Goal: Task Accomplishment & Management: Manage account settings

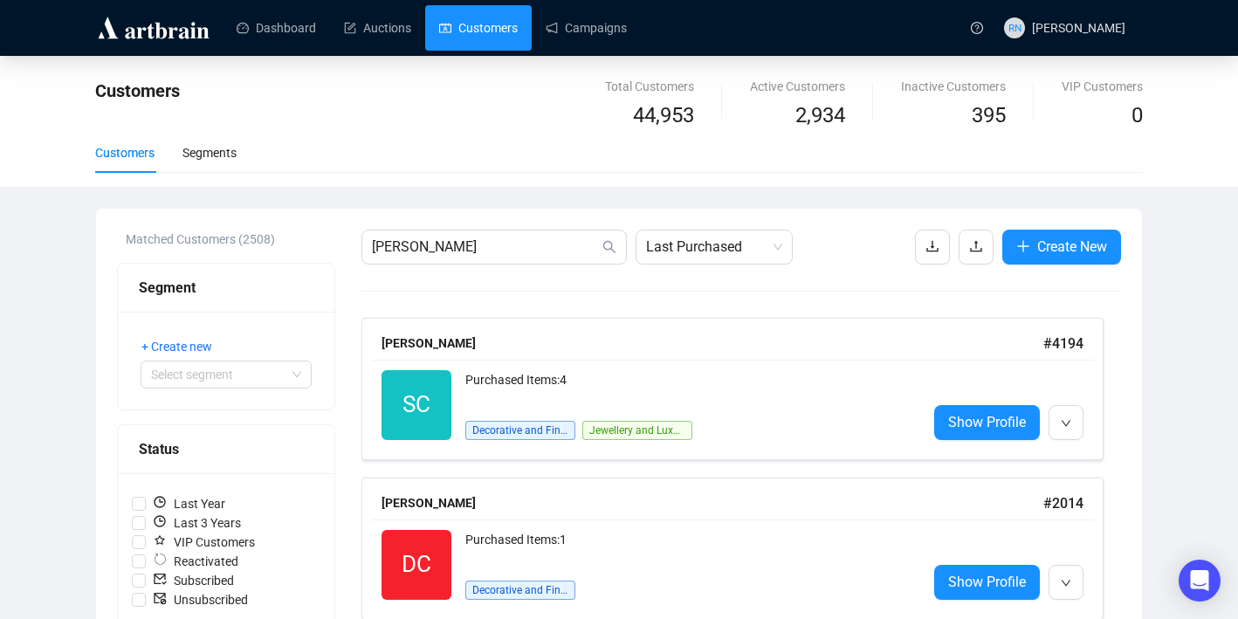
click at [132, 25] on img at bounding box center [153, 28] width 117 height 28
click at [156, 25] on img at bounding box center [153, 28] width 117 height 28
click at [283, 27] on link "Dashboard" at bounding box center [276, 27] width 79 height 45
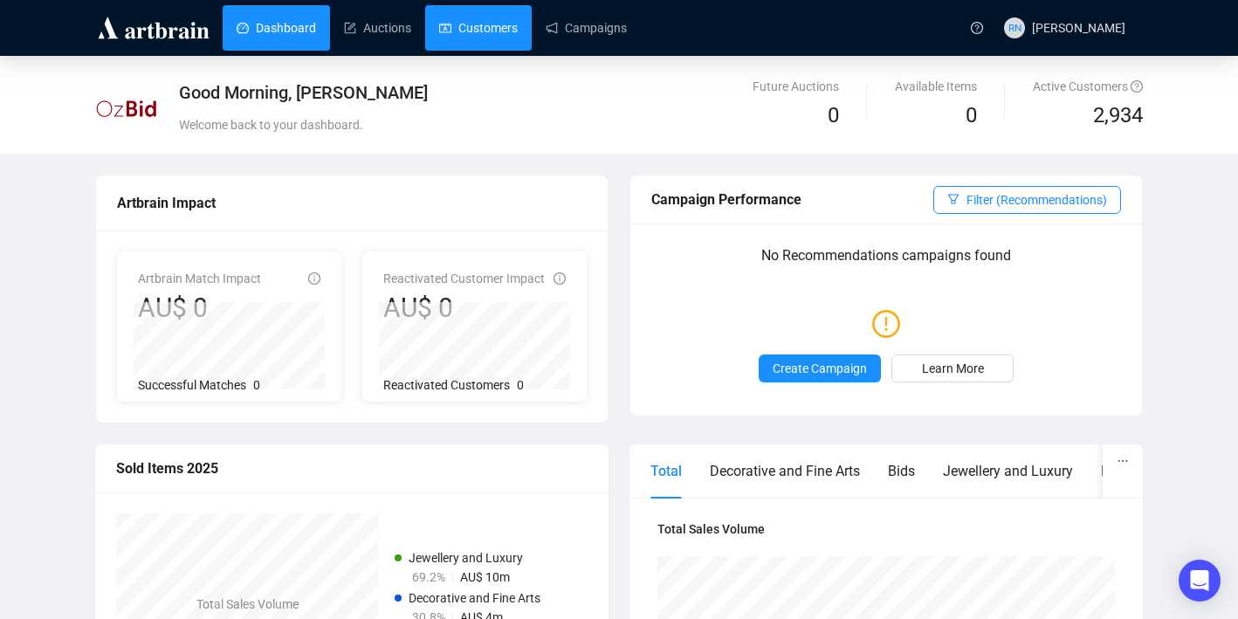
click at [493, 37] on link "Customers" at bounding box center [478, 27] width 79 height 45
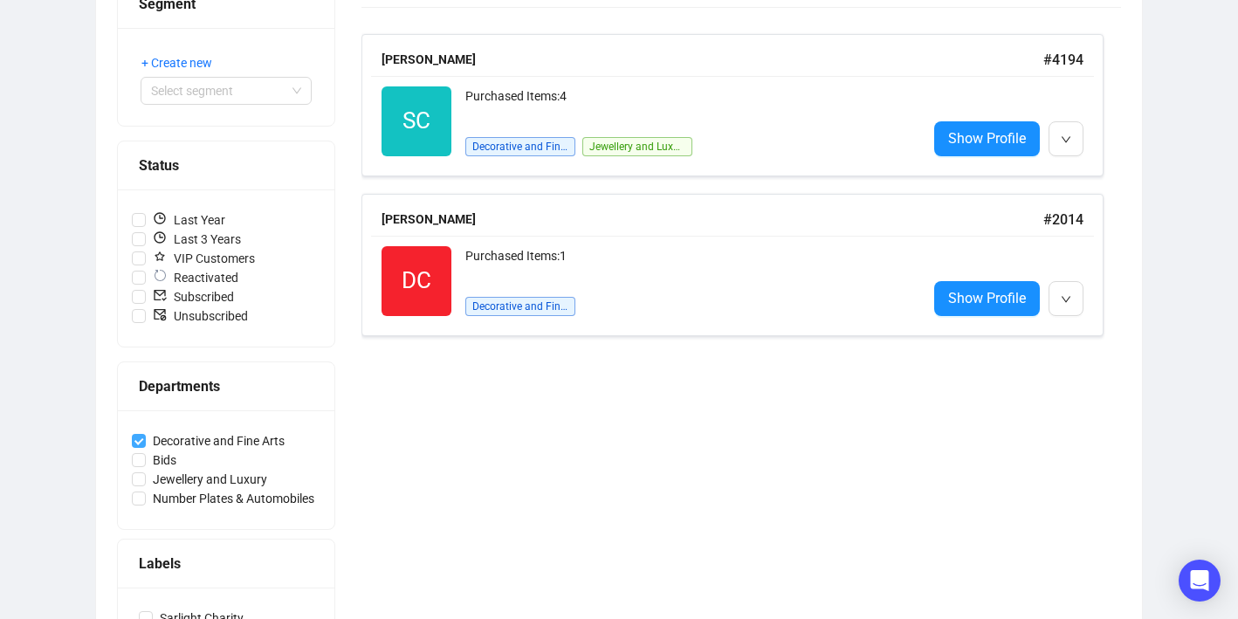
click at [198, 445] on span "Decorative and Fine Arts" at bounding box center [219, 440] width 146 height 19
click at [146, 445] on input "Decorative and Fine Arts" at bounding box center [139, 441] width 14 height 14
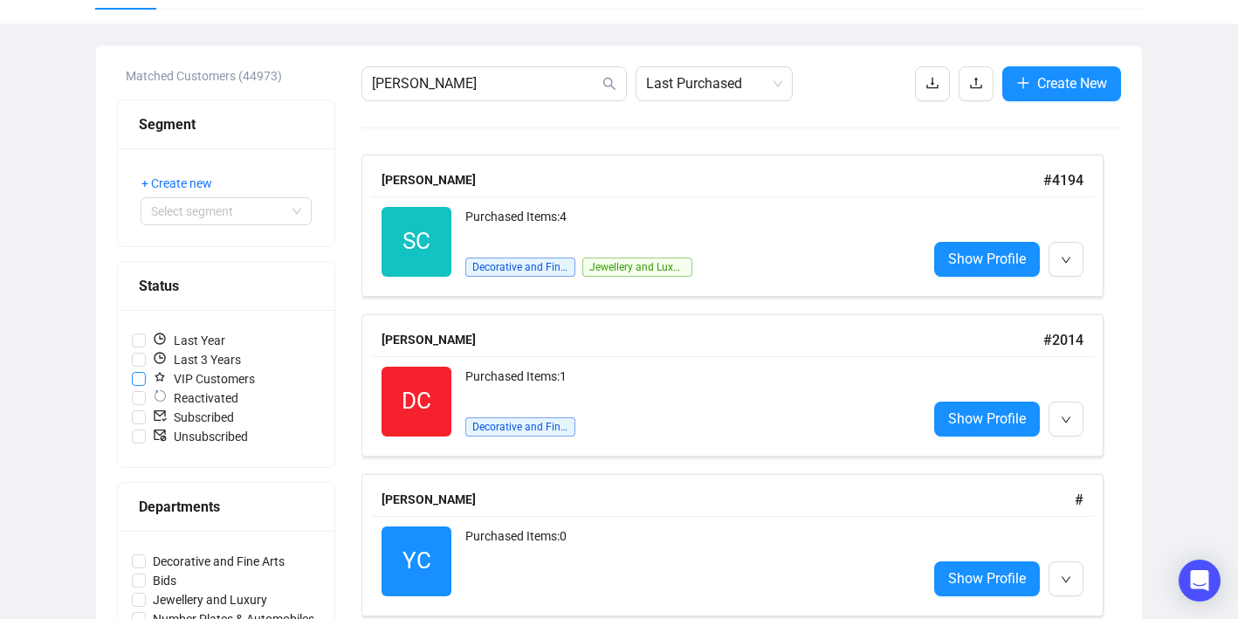
scroll to position [272, 0]
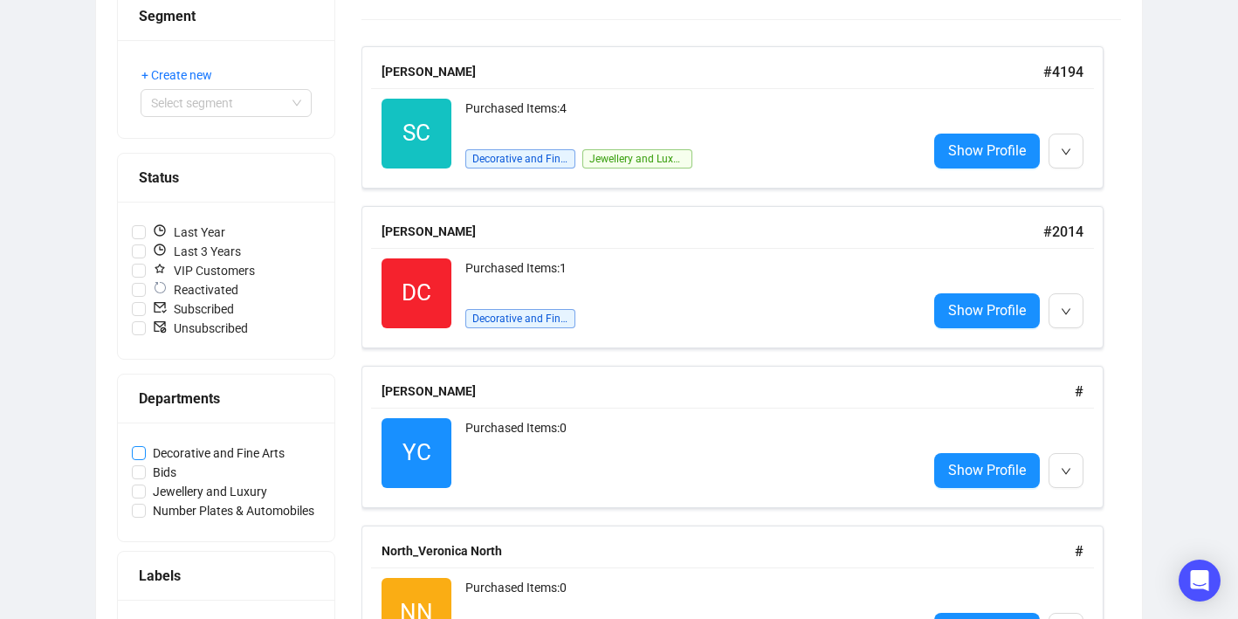
click at [232, 449] on span "Decorative and Fine Arts" at bounding box center [219, 453] width 146 height 19
click at [146, 449] on input "Decorative and Fine Arts" at bounding box center [139, 453] width 14 height 14
checkbox input "true"
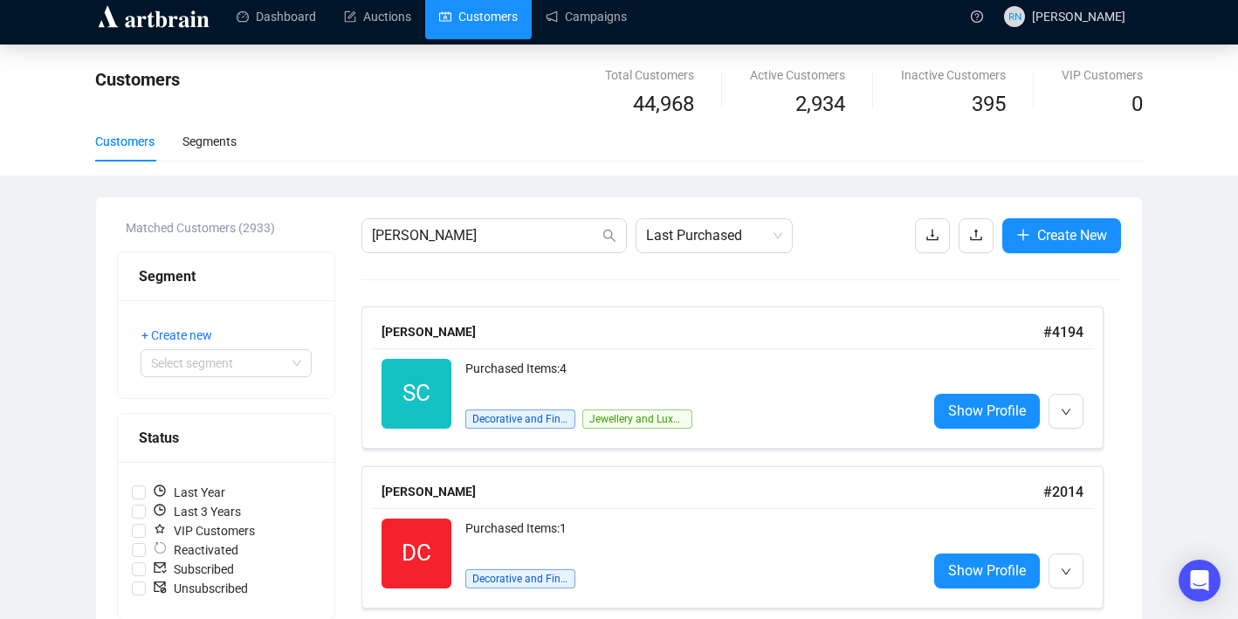
scroll to position [10, 0]
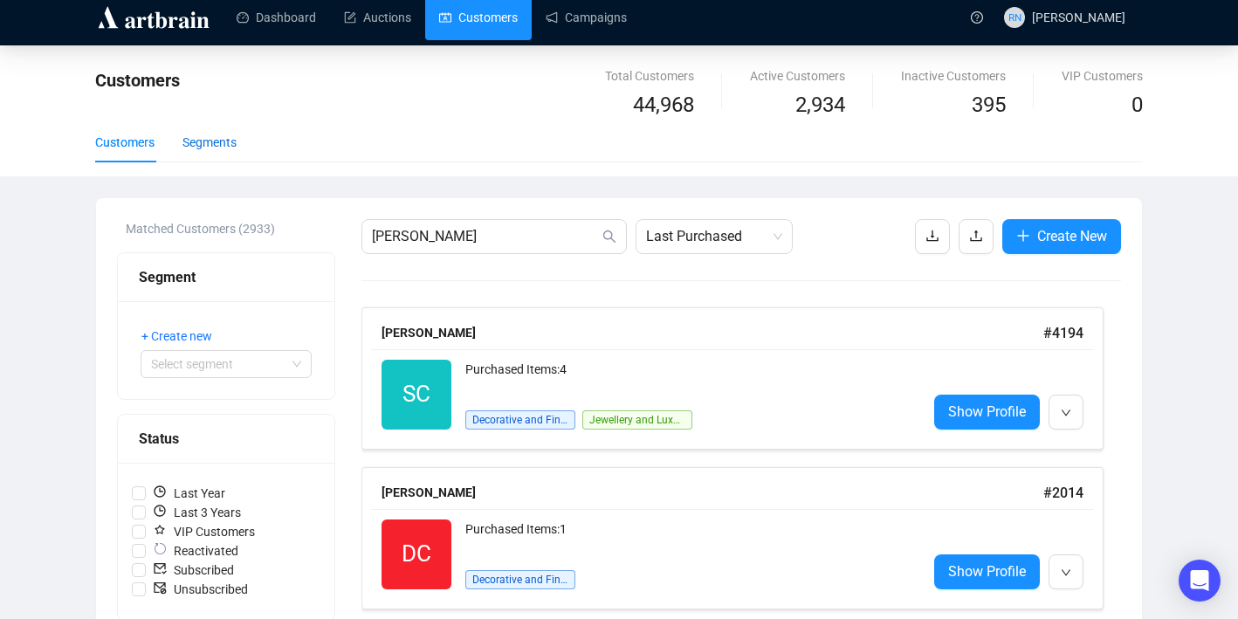
click at [224, 144] on div "Segments" at bounding box center [210, 142] width 54 height 19
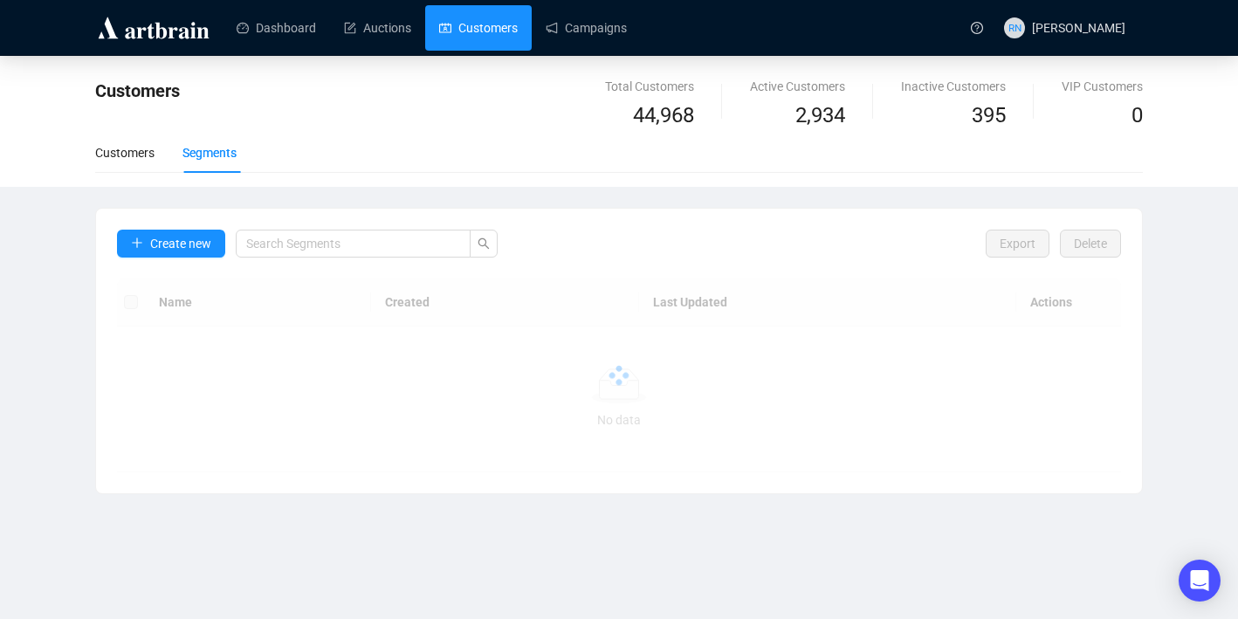
scroll to position [0, 0]
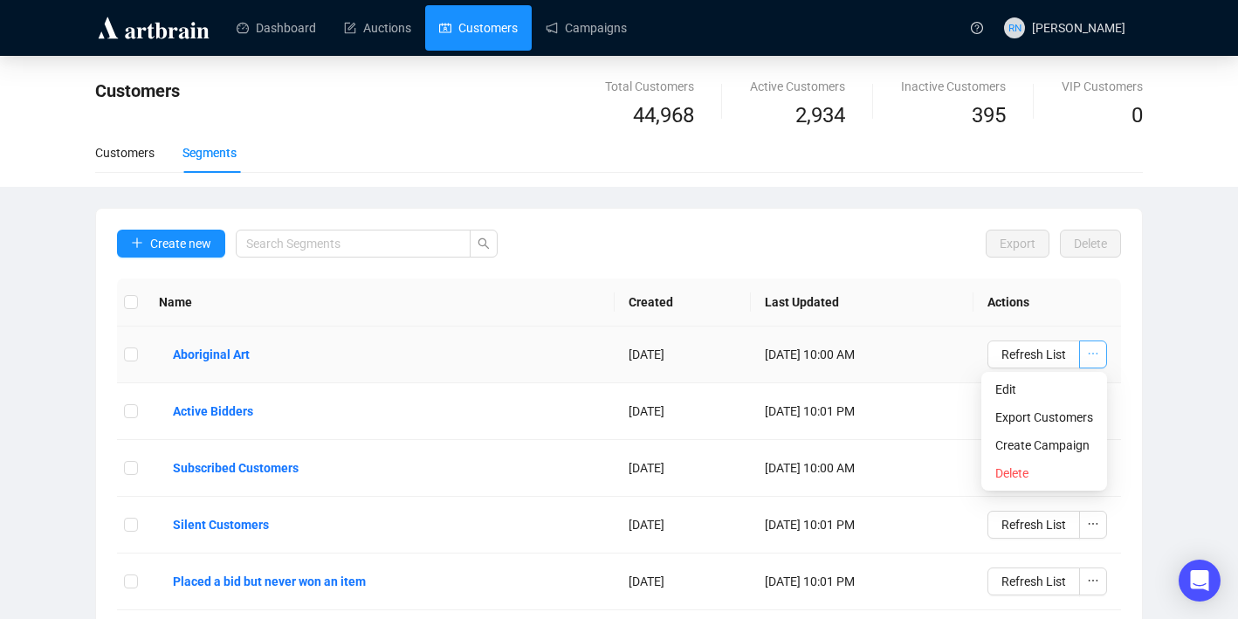
click at [1100, 355] on button "button" at bounding box center [1094, 355] width 28 height 28
click at [1004, 359] on span "Refresh List" at bounding box center [1034, 354] width 65 height 19
click at [225, 362] on b "Aboriginal Art" at bounding box center [211, 354] width 77 height 19
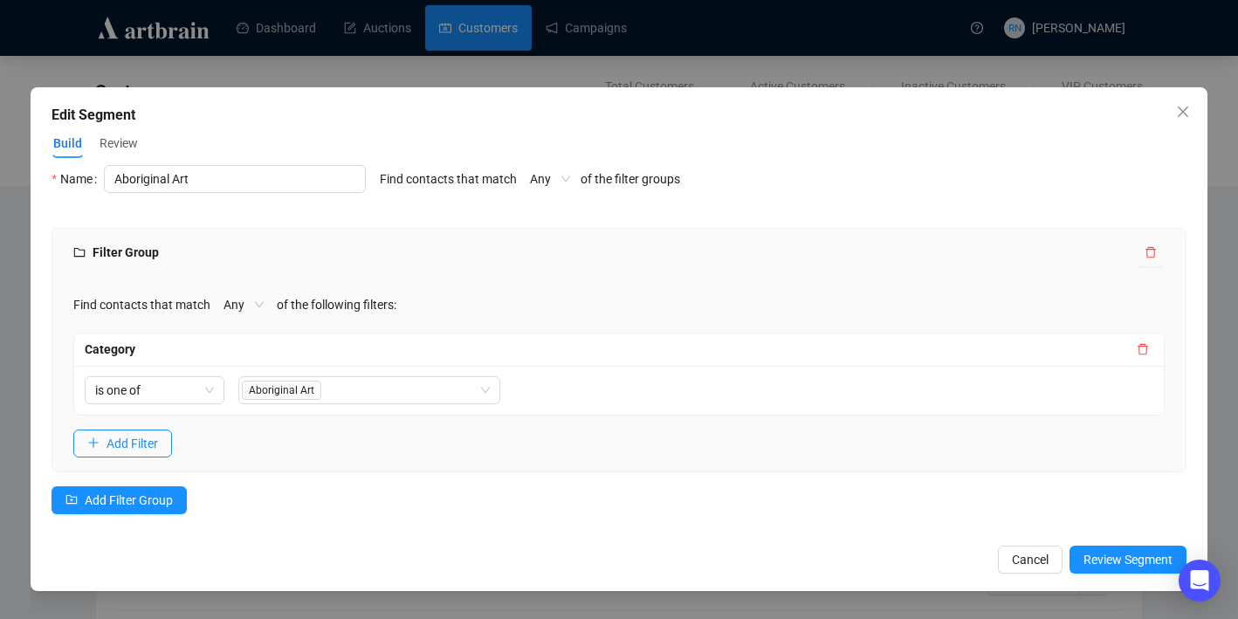
click at [132, 145] on span "Review" at bounding box center [119, 144] width 38 height 18
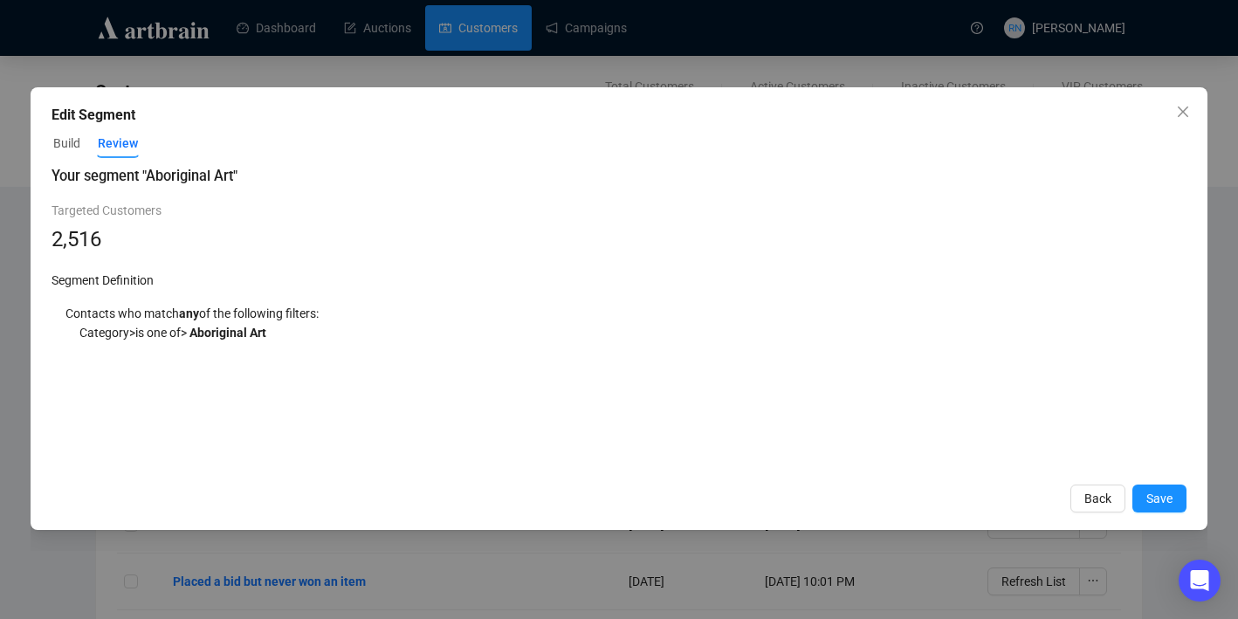
click at [77, 132] on button "Build" at bounding box center [67, 143] width 31 height 28
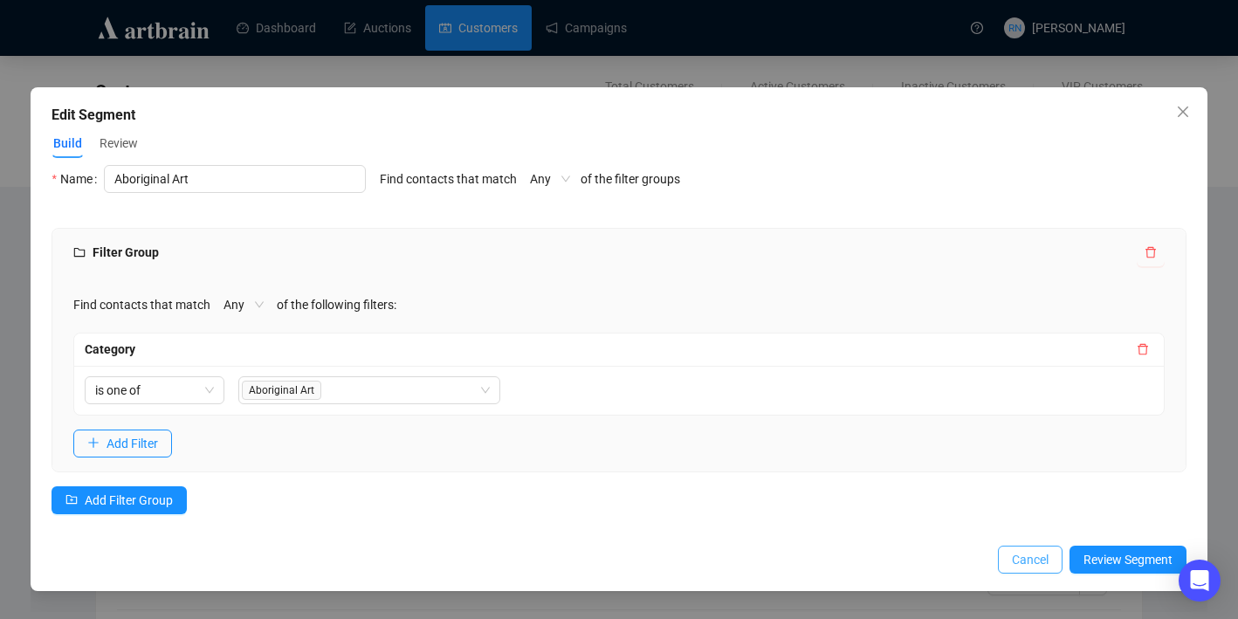
click at [1015, 550] on span "Cancel" at bounding box center [1030, 559] width 37 height 19
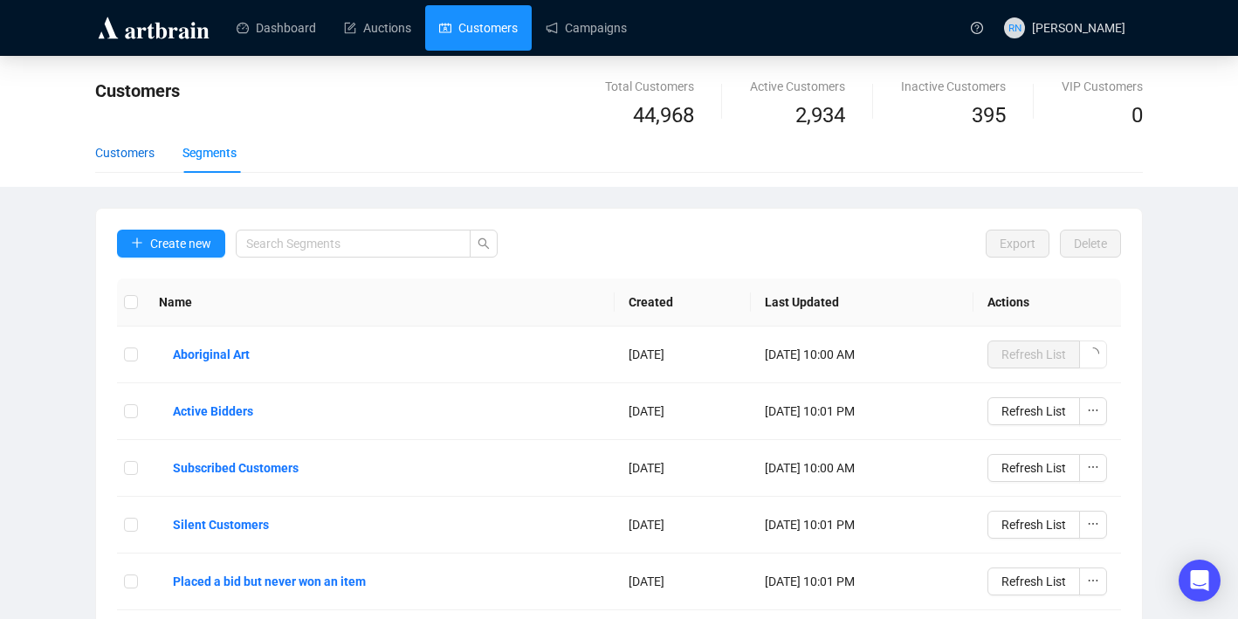
click at [111, 155] on div "Customers" at bounding box center [124, 152] width 59 height 19
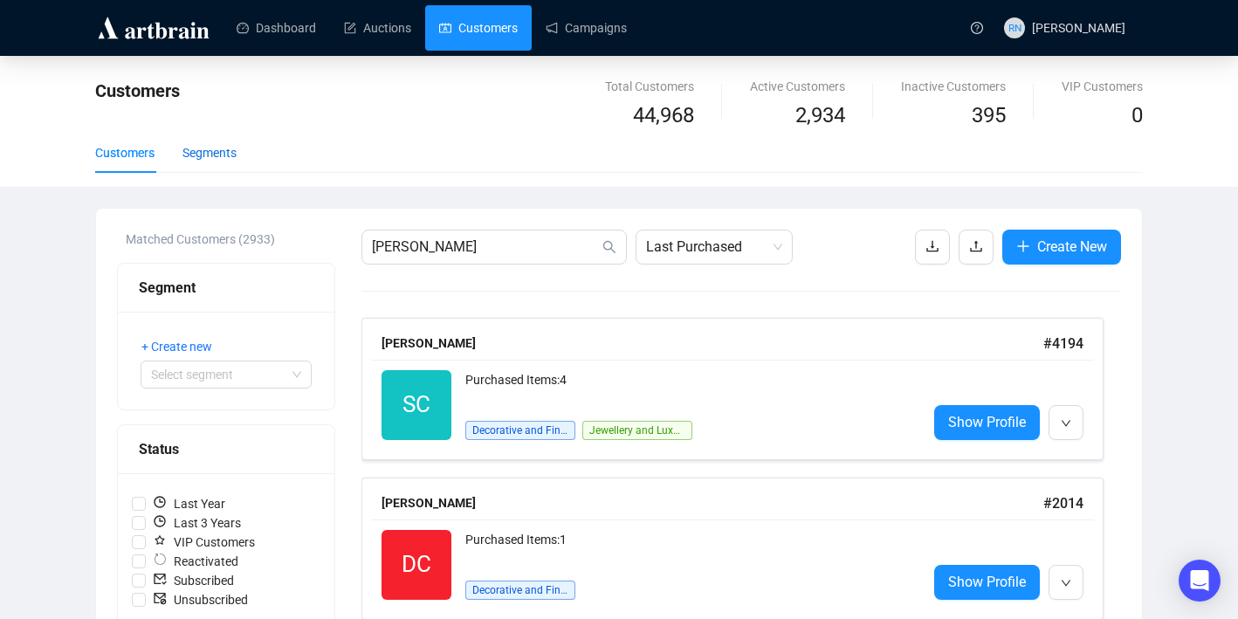
click at [204, 148] on div "Segments" at bounding box center [210, 152] width 54 height 19
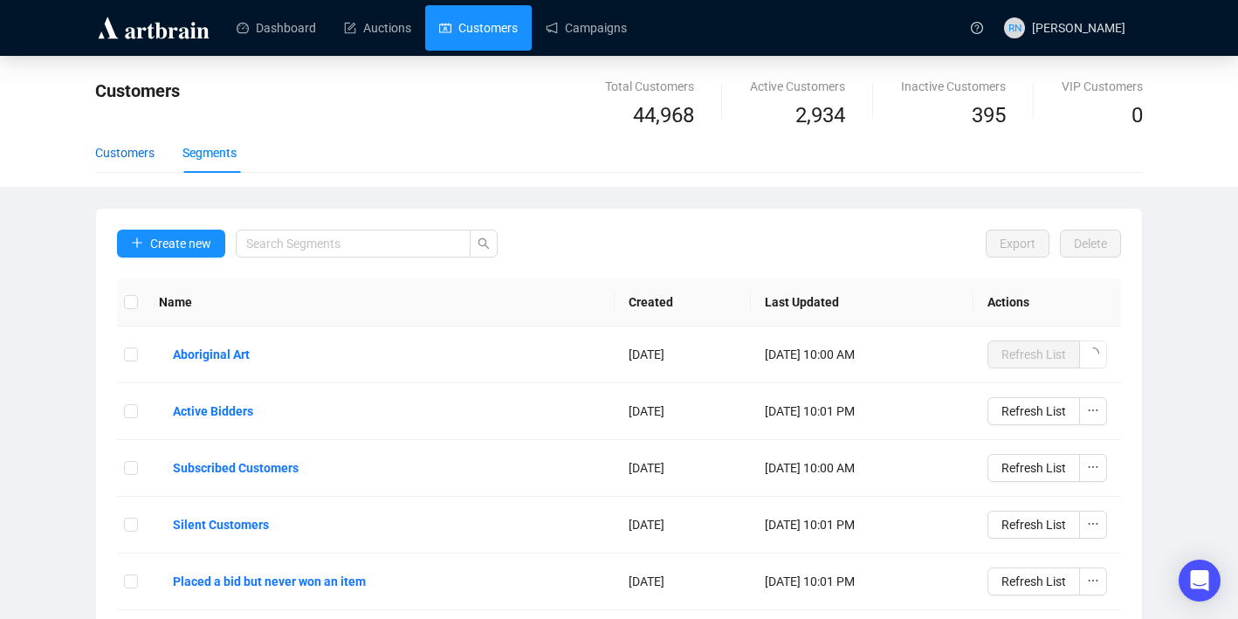
click at [126, 155] on div "Customers" at bounding box center [124, 152] width 59 height 19
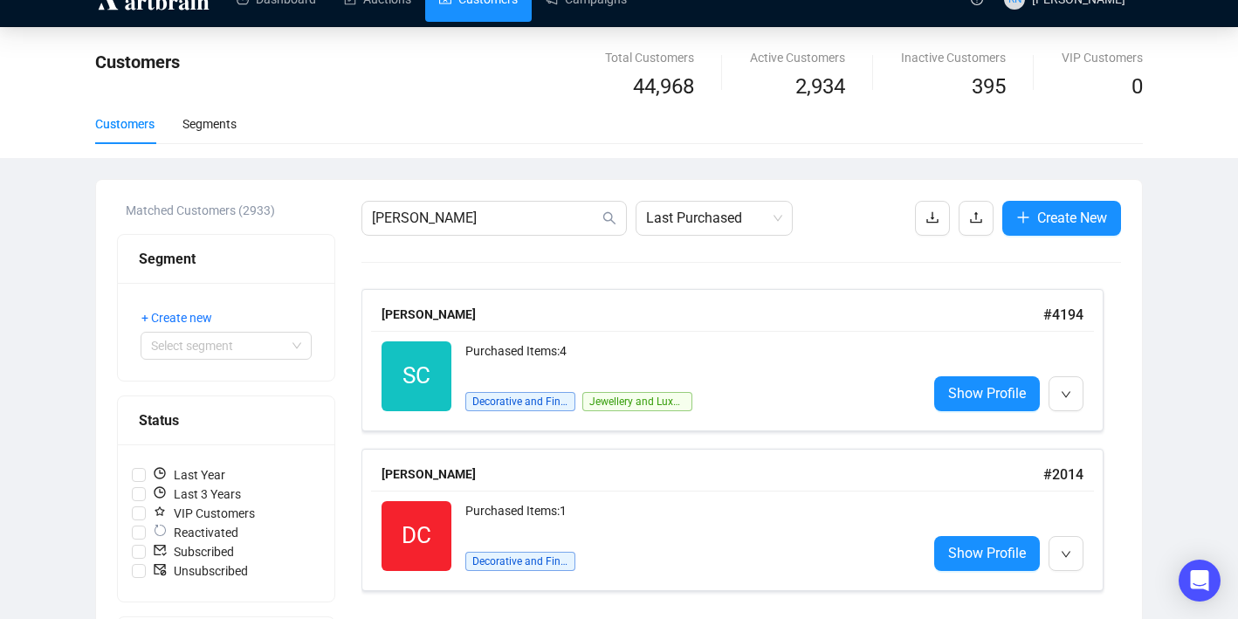
scroll to position [18, 0]
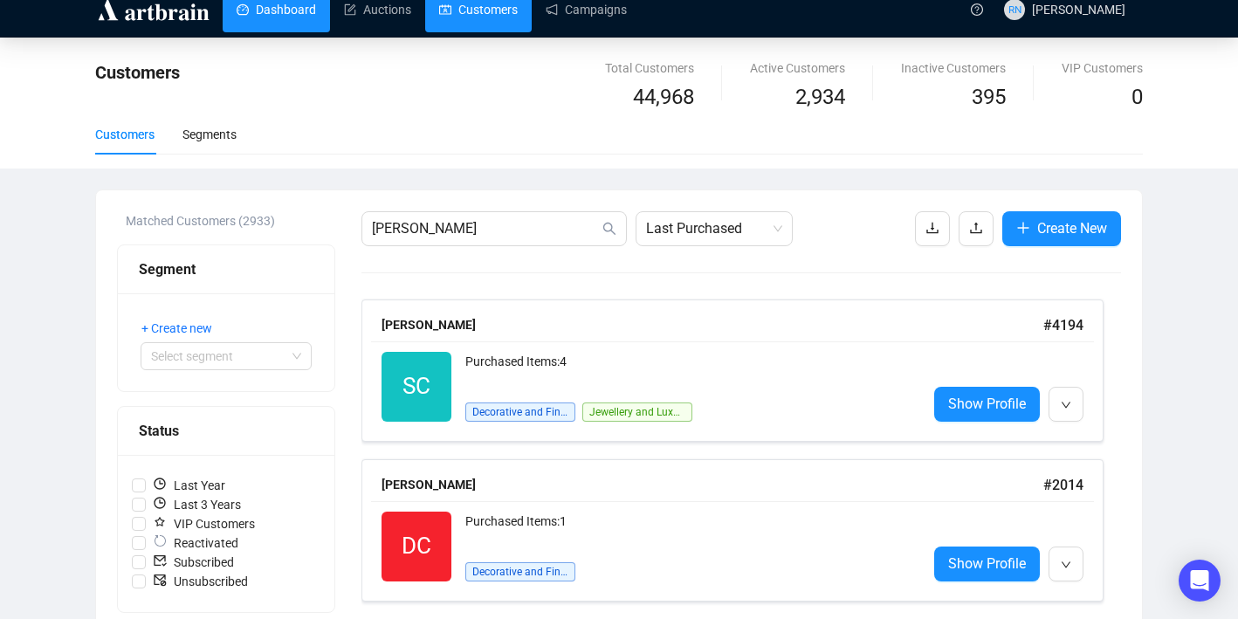
click at [279, 21] on link "Dashboard" at bounding box center [276, 9] width 79 height 45
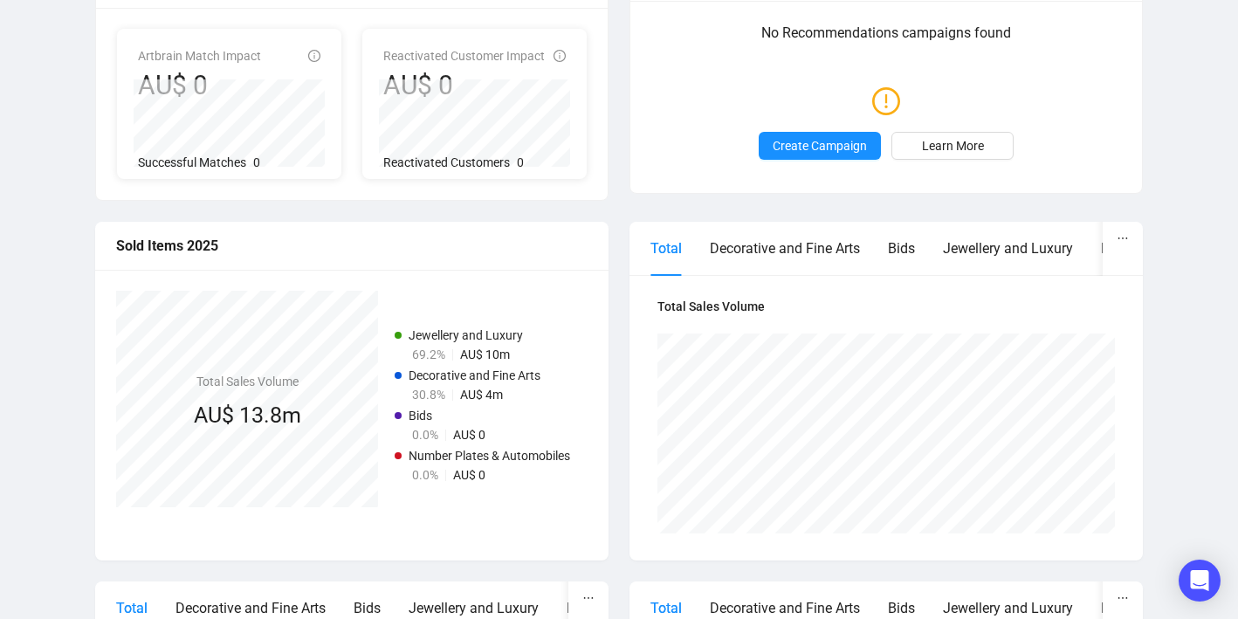
scroll to position [225, 0]
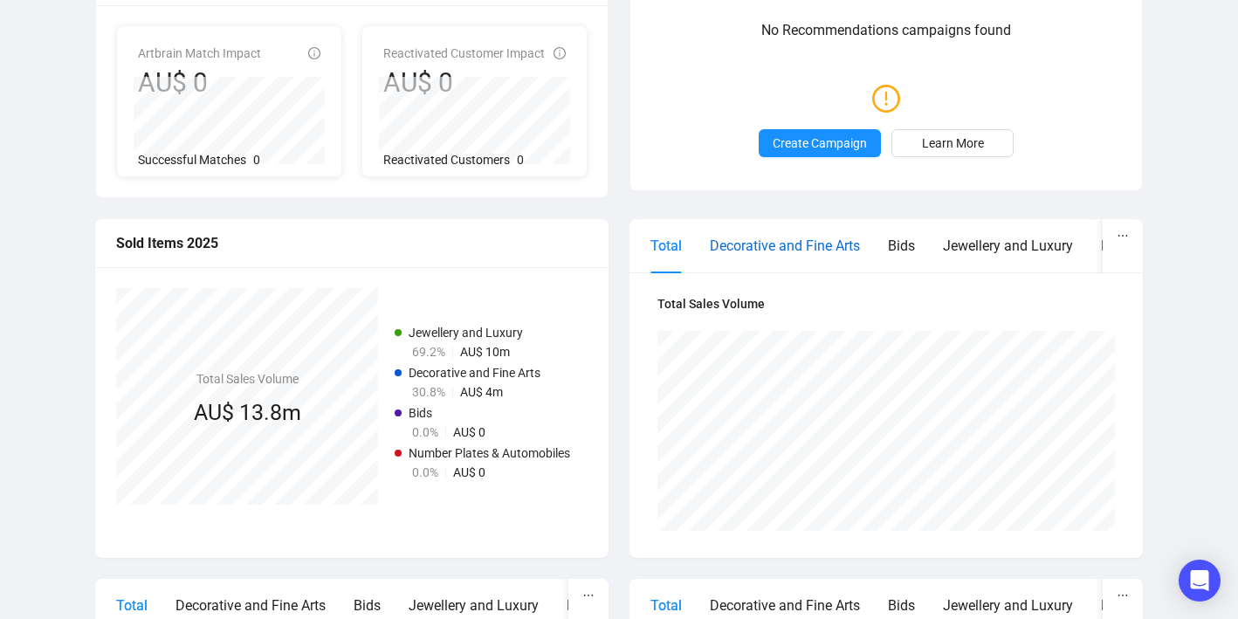
click at [825, 251] on div "Decorative and Fine Arts" at bounding box center [785, 246] width 150 height 22
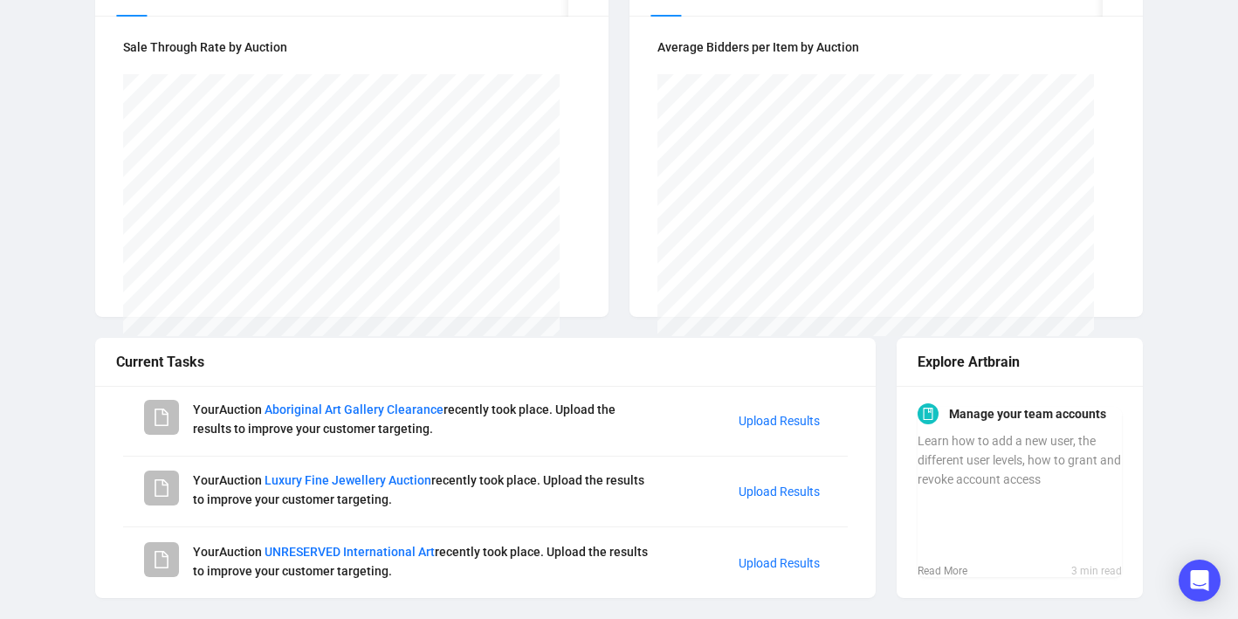
scroll to position [0, 0]
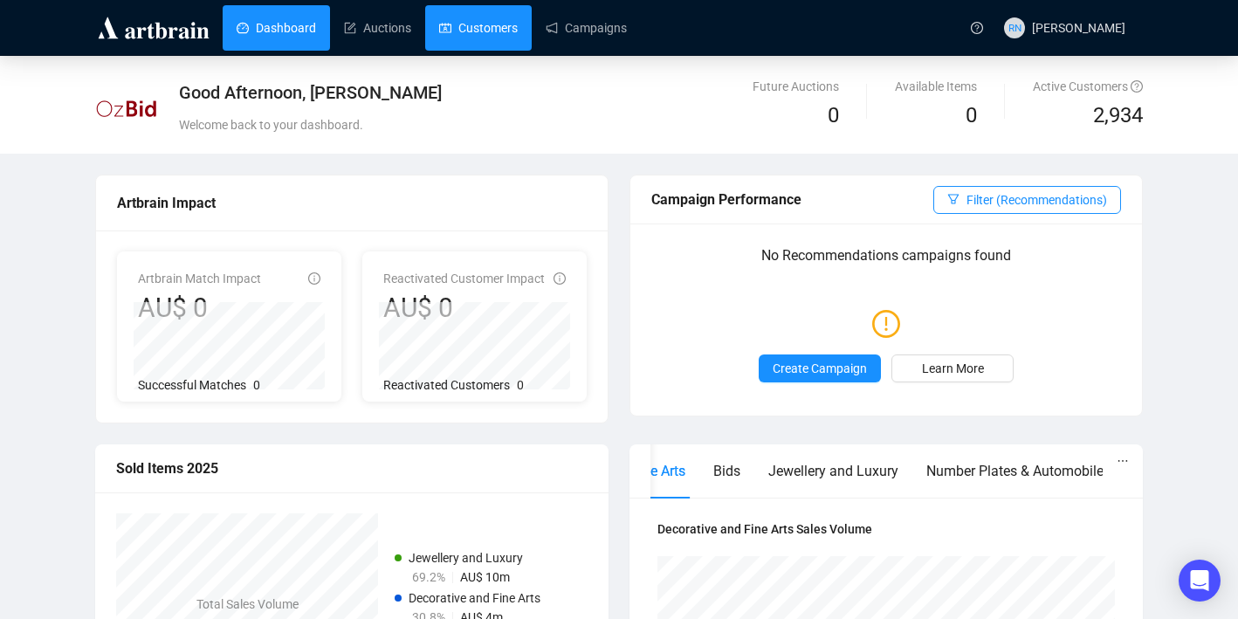
click at [491, 31] on link "Customers" at bounding box center [478, 27] width 79 height 45
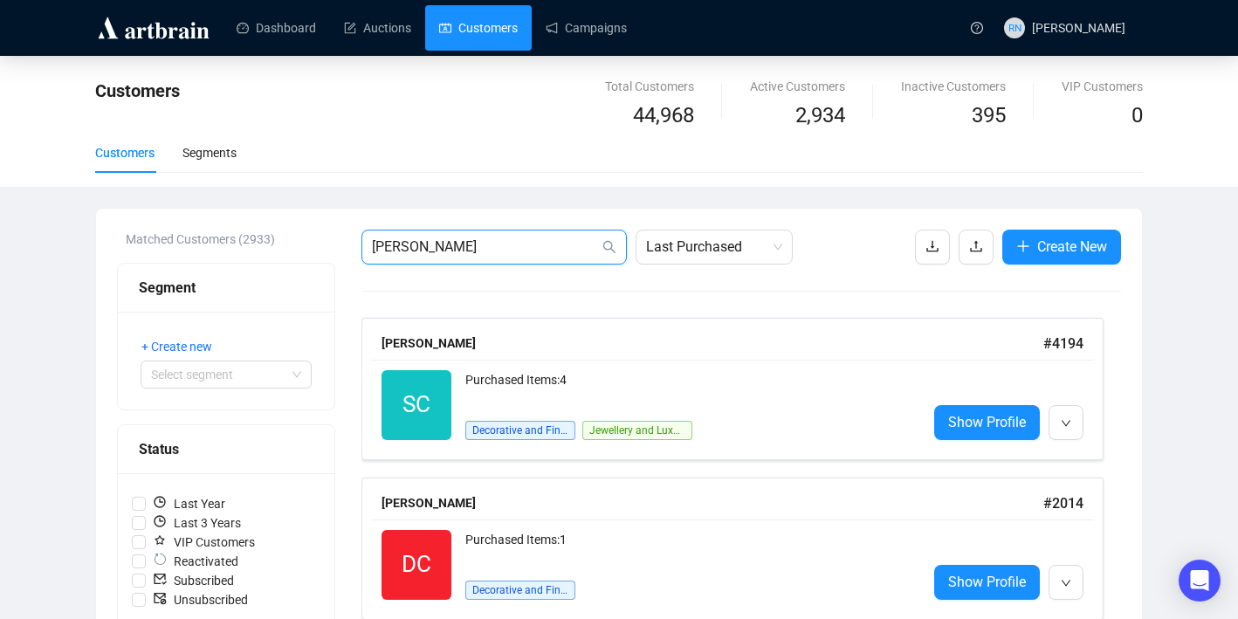
click at [563, 238] on input "[PERSON_NAME]" at bounding box center [485, 247] width 227 height 21
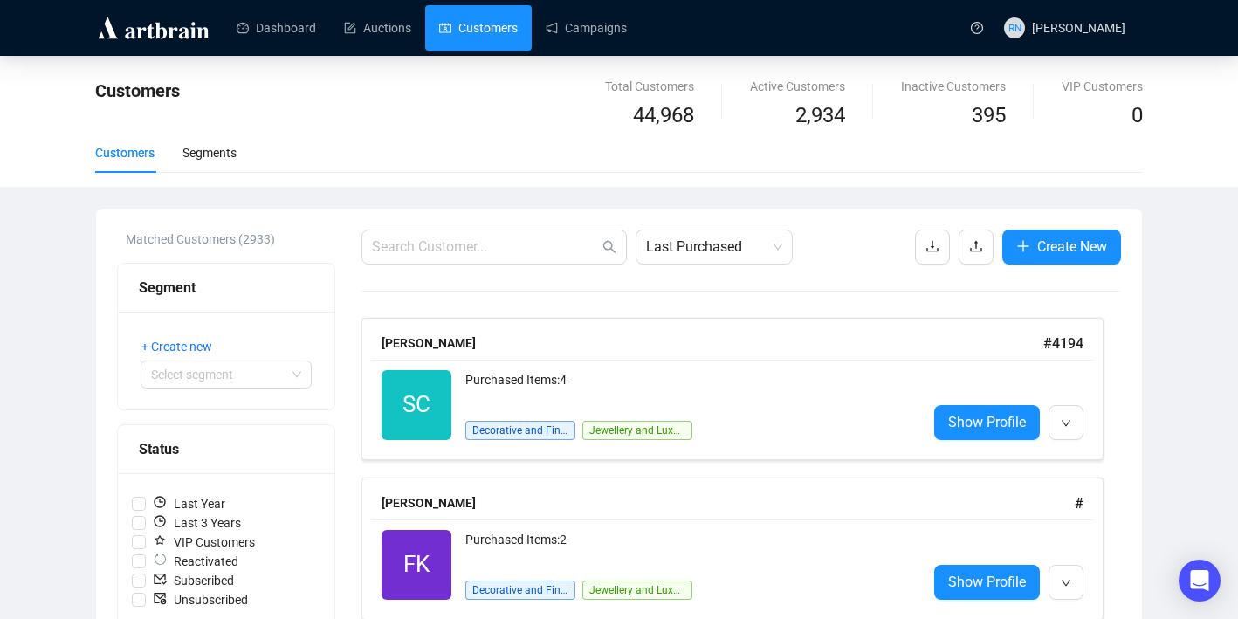
drag, startPoint x: 251, startPoint y: 238, endPoint x: 273, endPoint y: 238, distance: 21.8
click at [273, 238] on div "Matched Customers (2933)" at bounding box center [231, 239] width 210 height 19
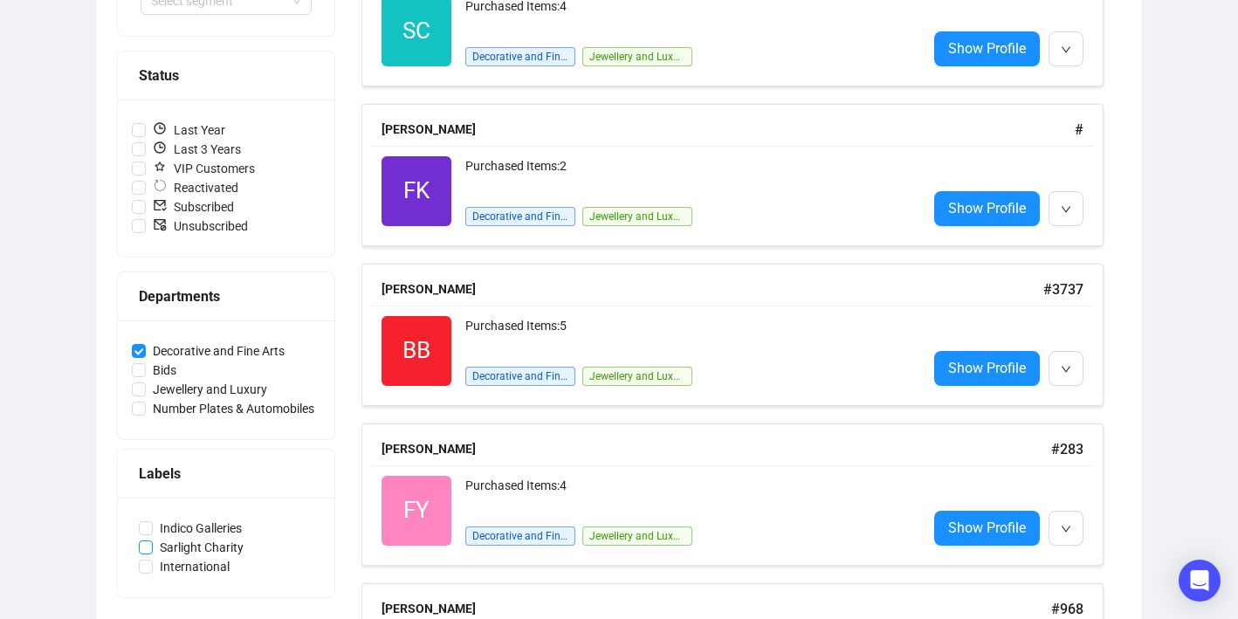
scroll to position [371, 0]
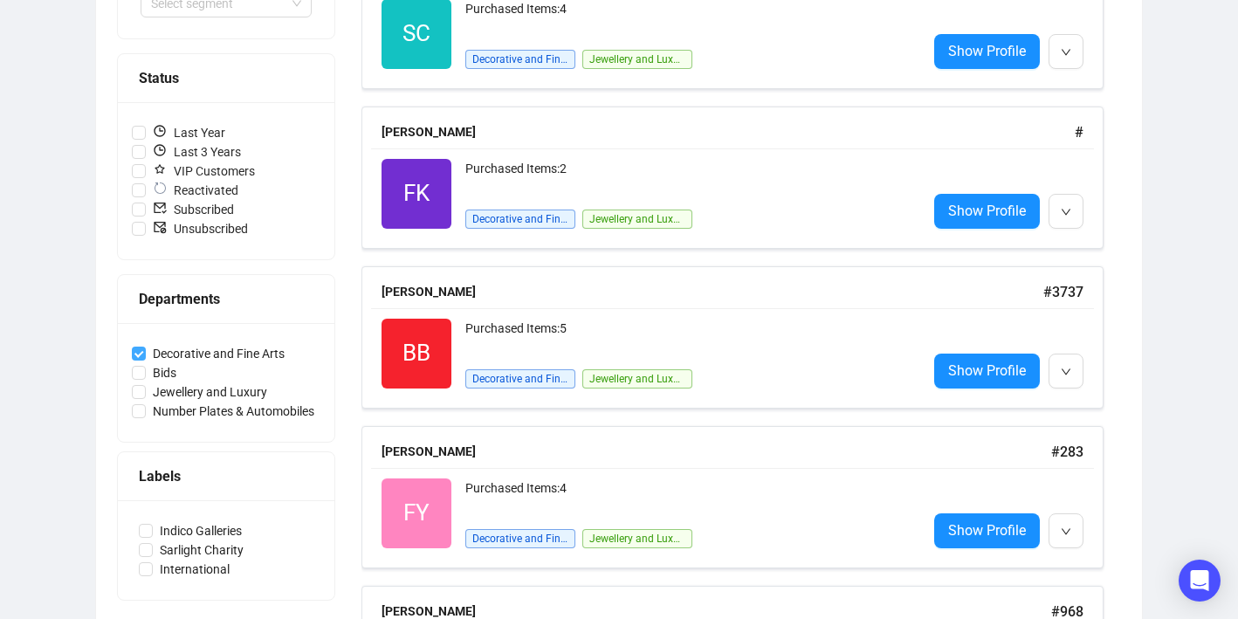
click at [273, 356] on span "Decorative and Fine Arts" at bounding box center [219, 353] width 146 height 19
click at [146, 356] on input "Decorative and Fine Arts" at bounding box center [139, 354] width 14 height 14
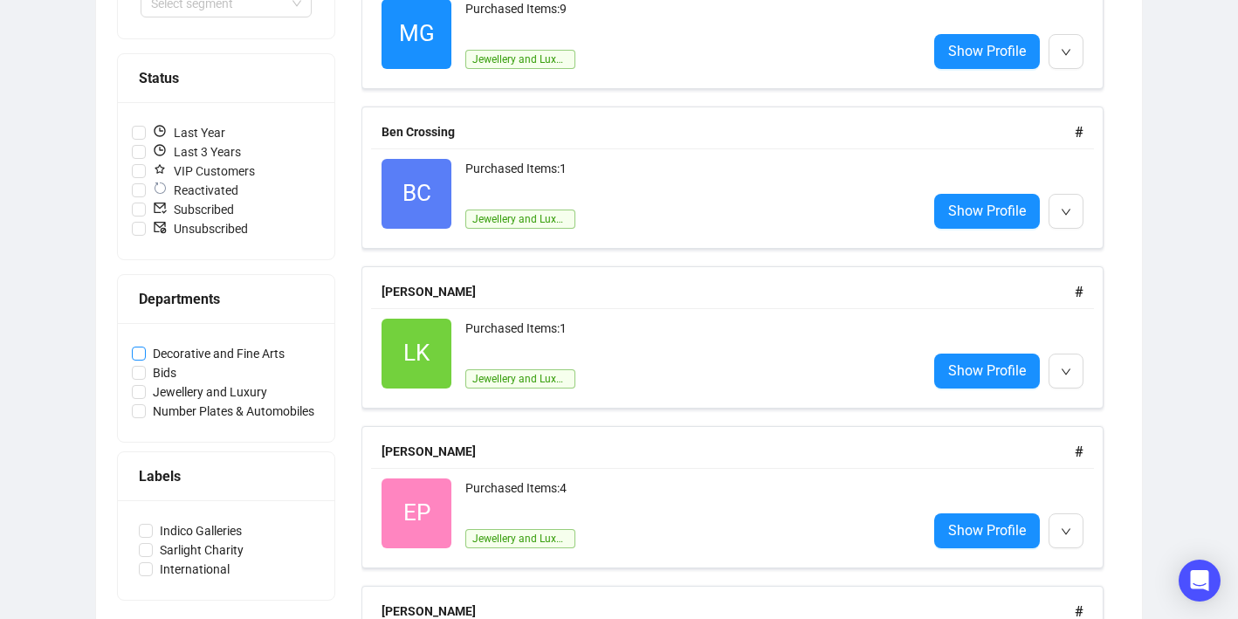
click at [273, 356] on span "Decorative and Fine Arts" at bounding box center [219, 353] width 146 height 19
click at [146, 356] on input "Decorative and Fine Arts" at bounding box center [139, 354] width 14 height 14
checkbox input "true"
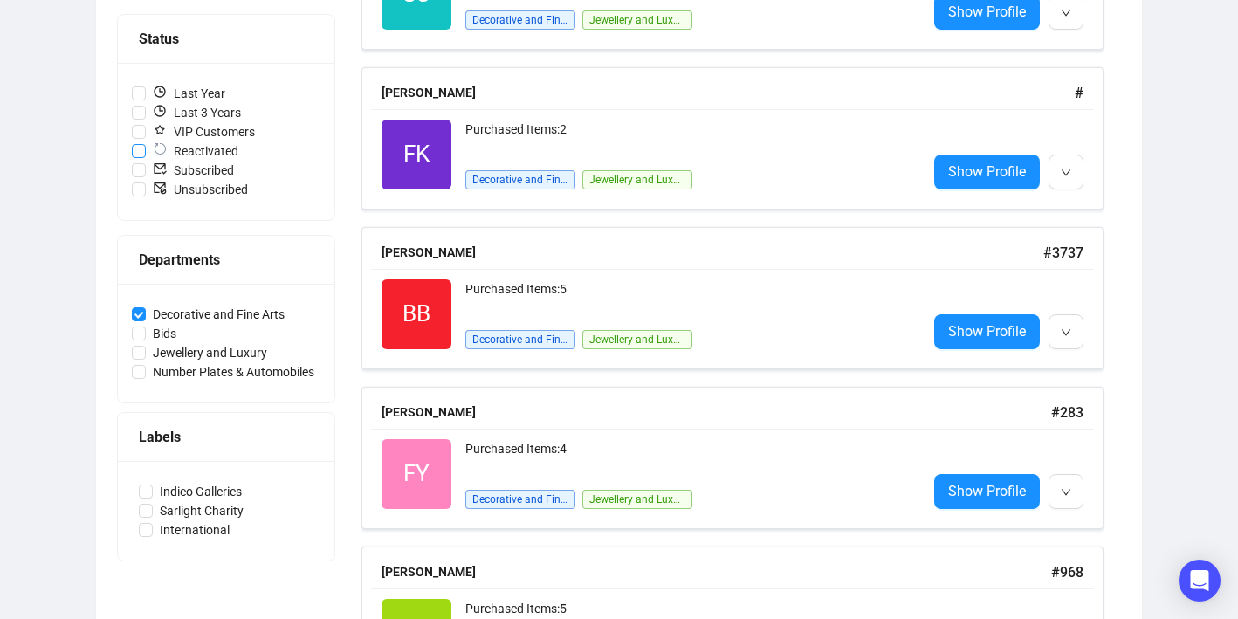
scroll to position [0, 0]
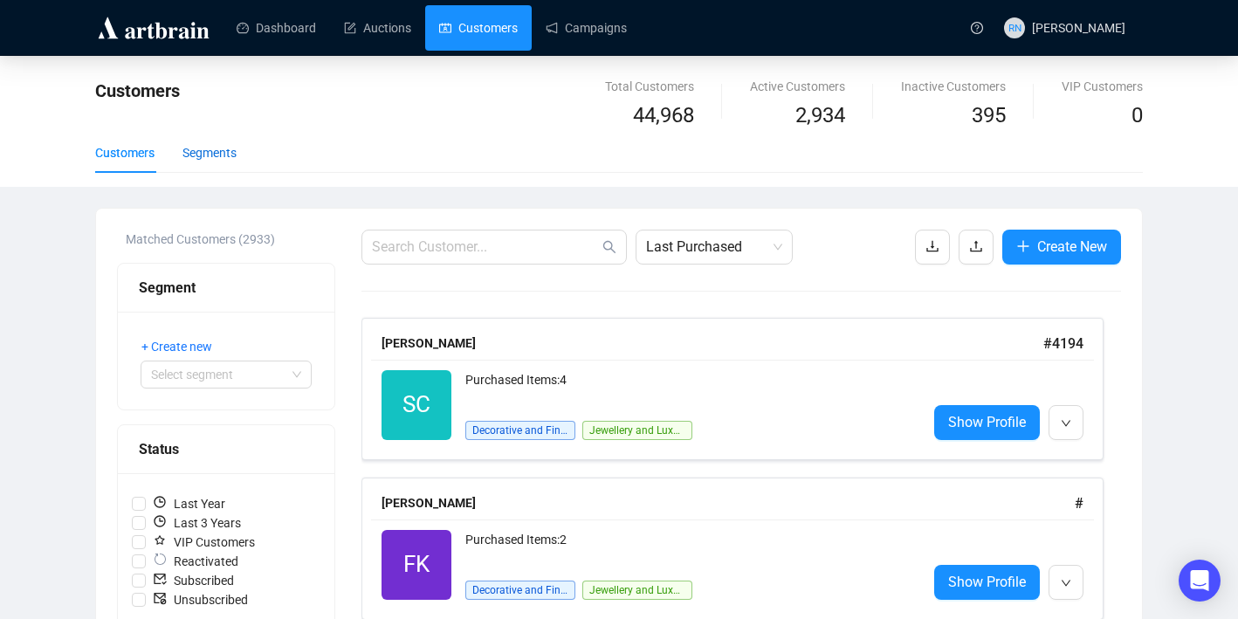
click at [214, 161] on div "Segments" at bounding box center [210, 152] width 54 height 19
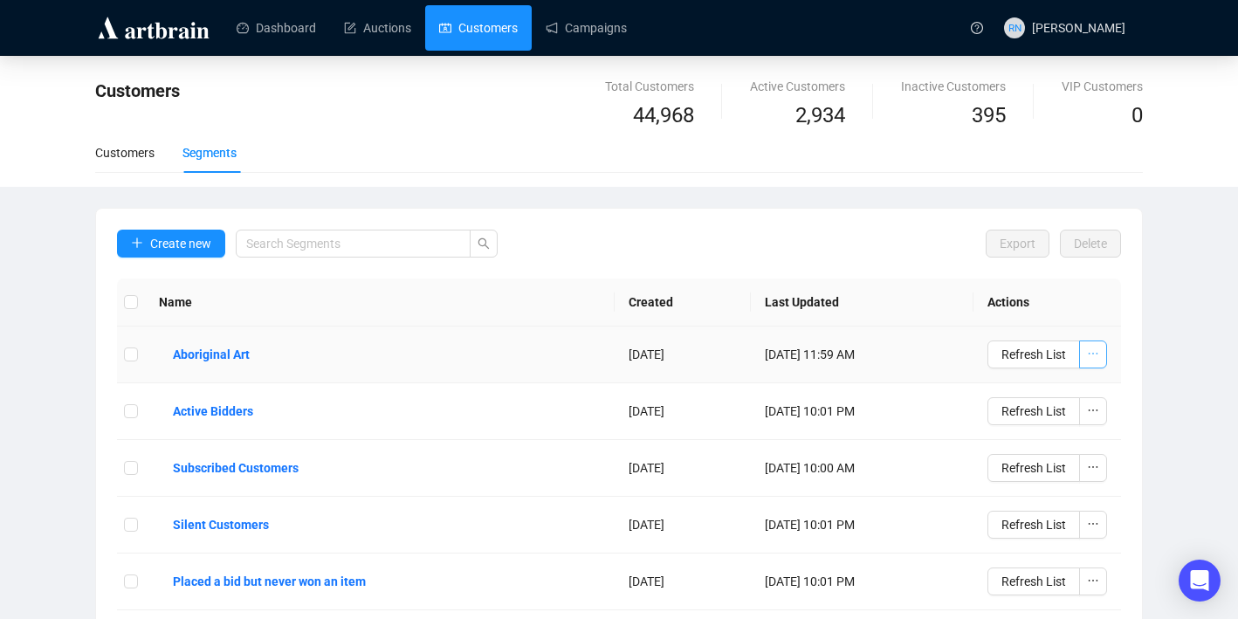
click at [1090, 361] on span "button" at bounding box center [1093, 354] width 12 height 19
click at [937, 348] on div "[DATE] 11:59 AM" at bounding box center [862, 354] width 195 height 19
click at [243, 346] on b "Aboriginal Art" at bounding box center [211, 354] width 77 height 19
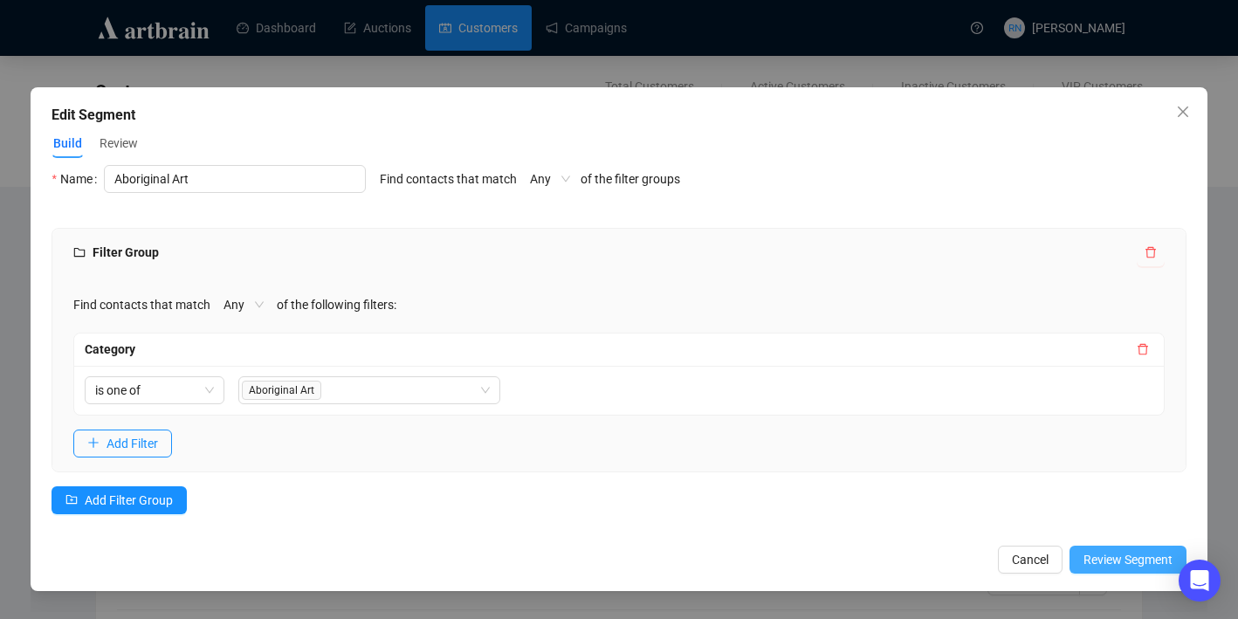
click at [1096, 561] on span "Review Segment" at bounding box center [1128, 559] width 89 height 19
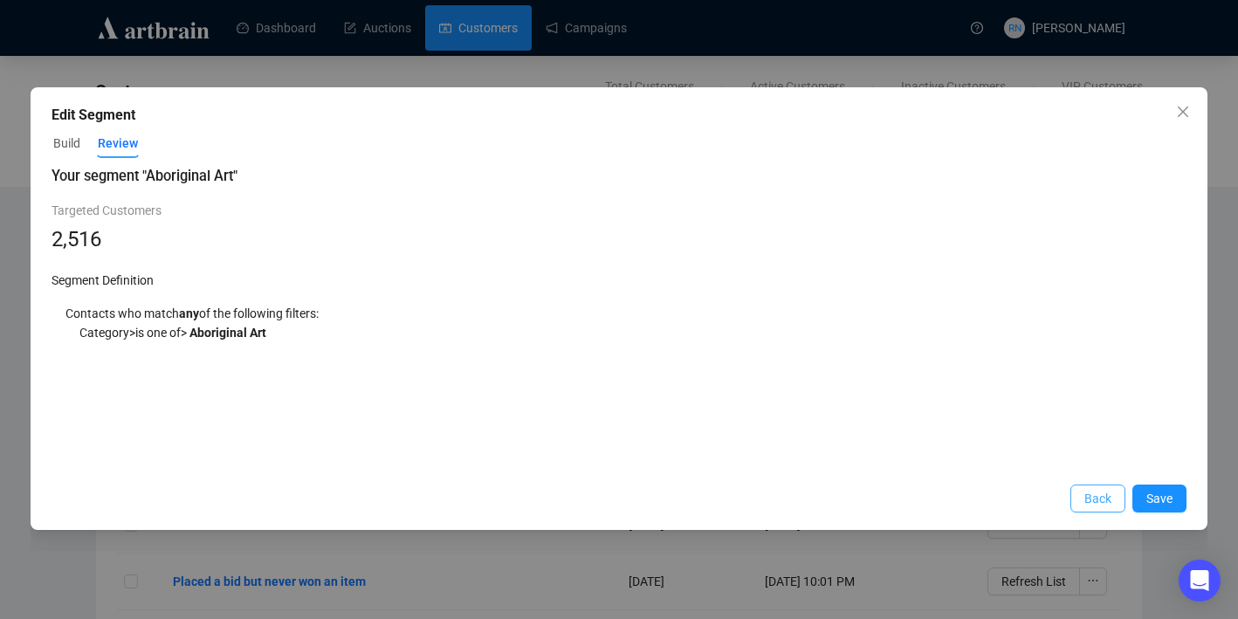
click at [1102, 496] on span "Back" at bounding box center [1098, 498] width 27 height 19
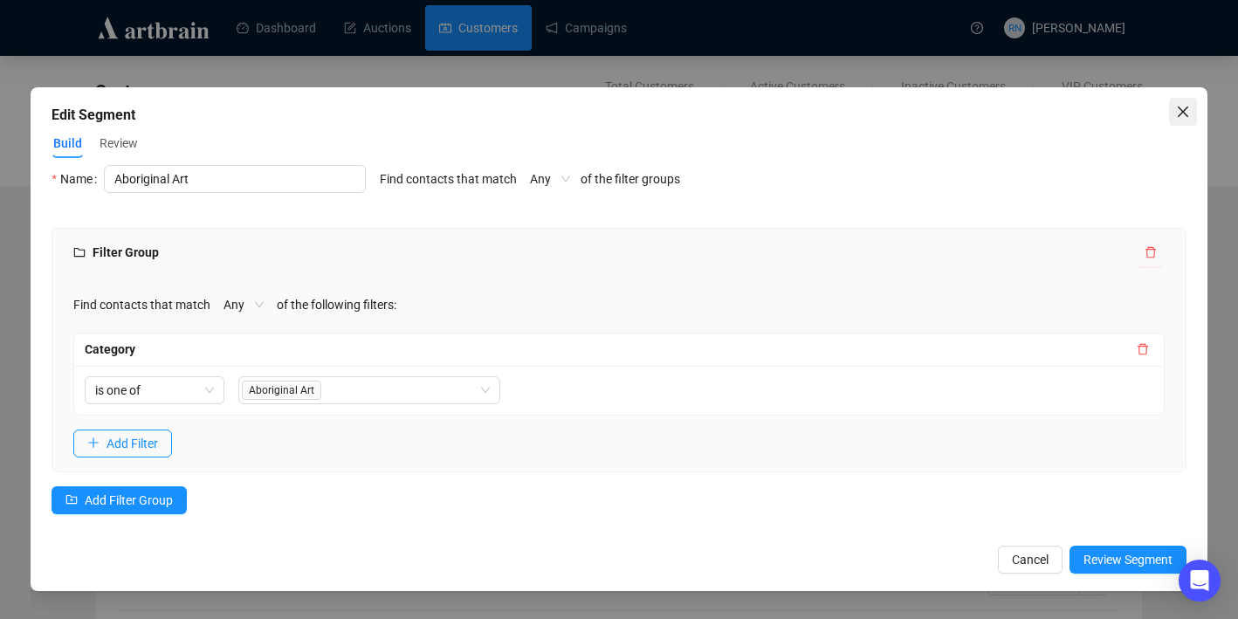
click at [1182, 111] on icon "close" at bounding box center [1182, 112] width 10 height 10
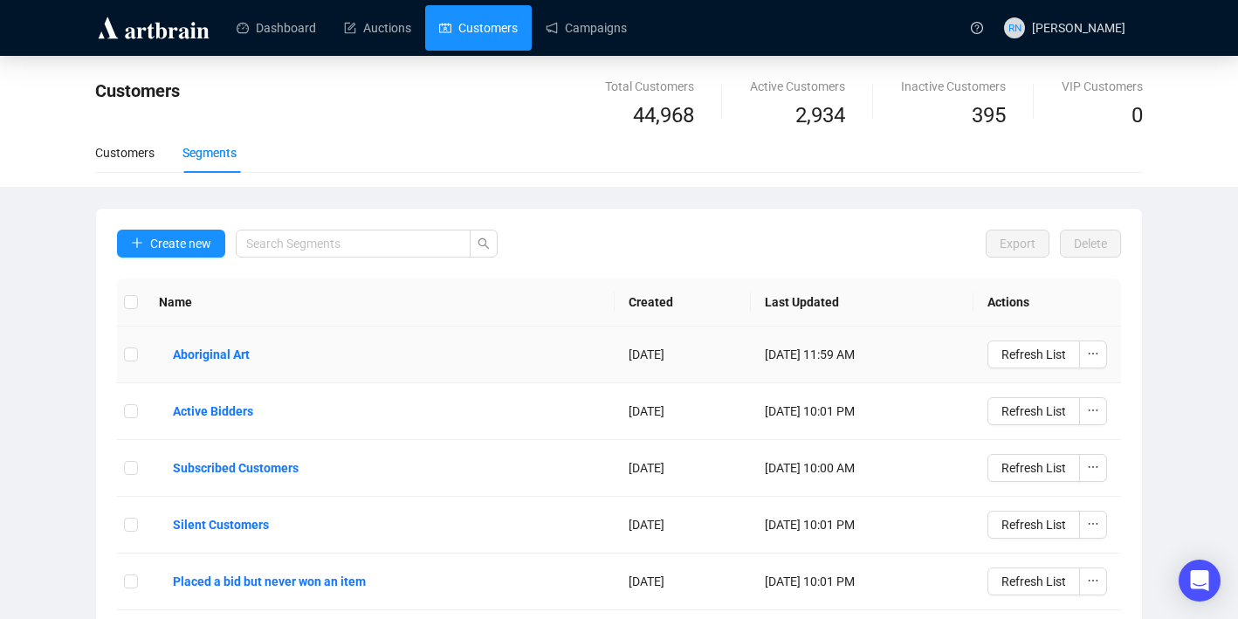
scroll to position [4, 0]
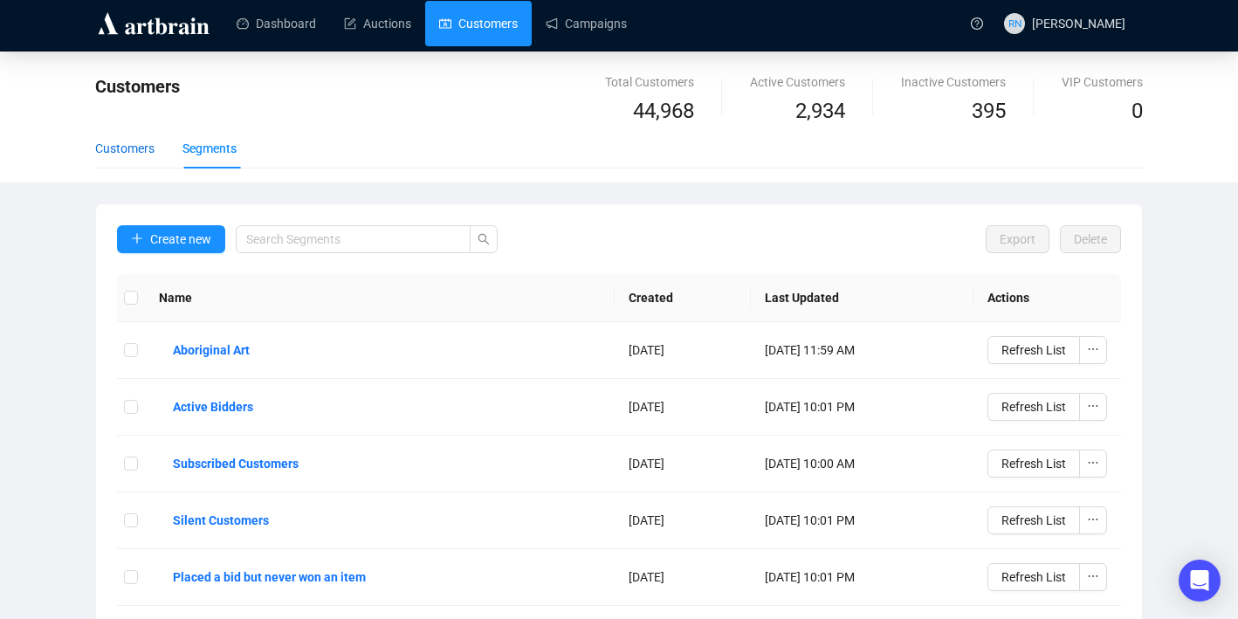
click at [120, 149] on div "Customers" at bounding box center [124, 148] width 59 height 19
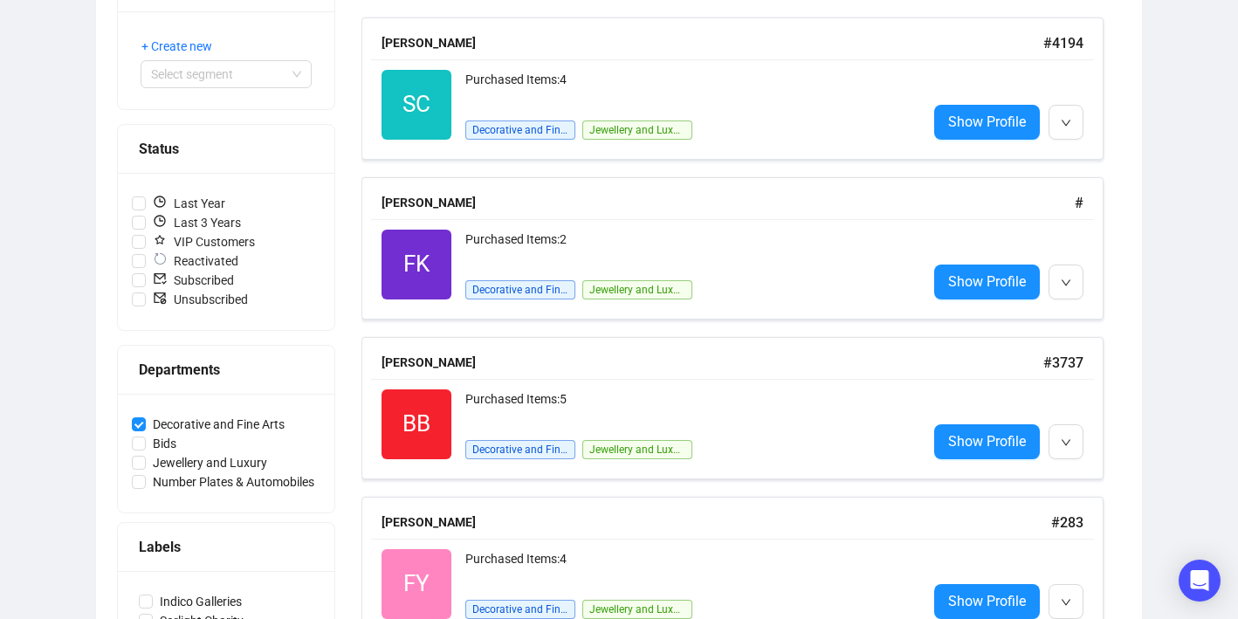
scroll to position [305, 0]
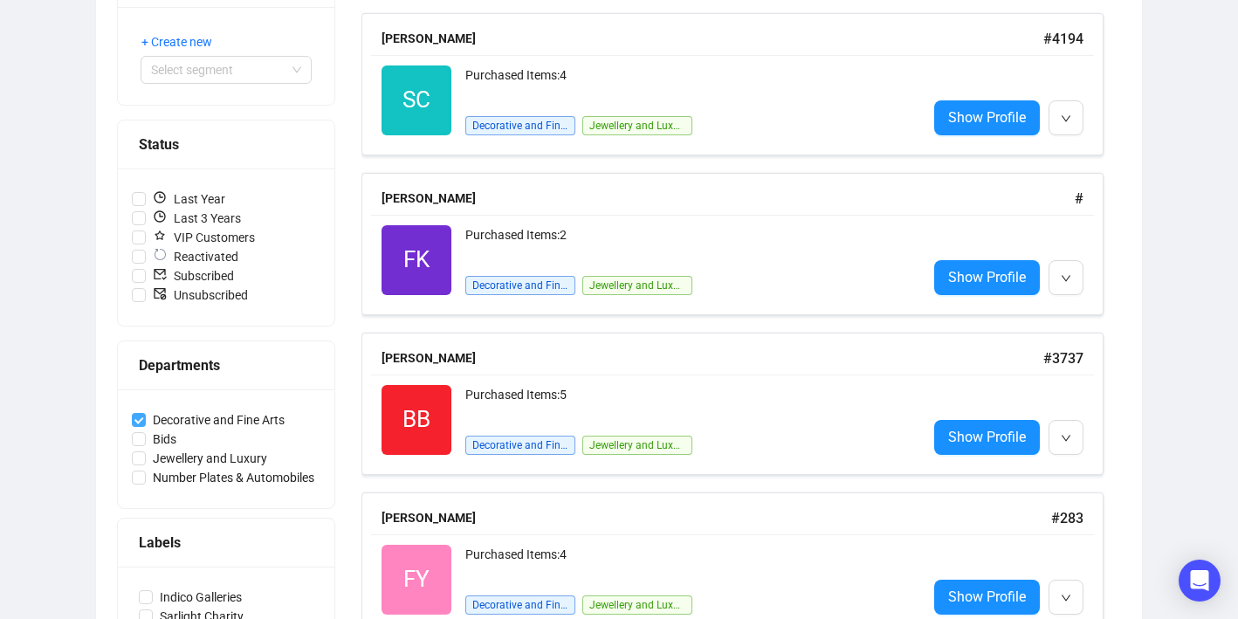
click at [141, 417] on input "Decorative and Fine Arts" at bounding box center [139, 420] width 14 height 14
checkbox input "false"
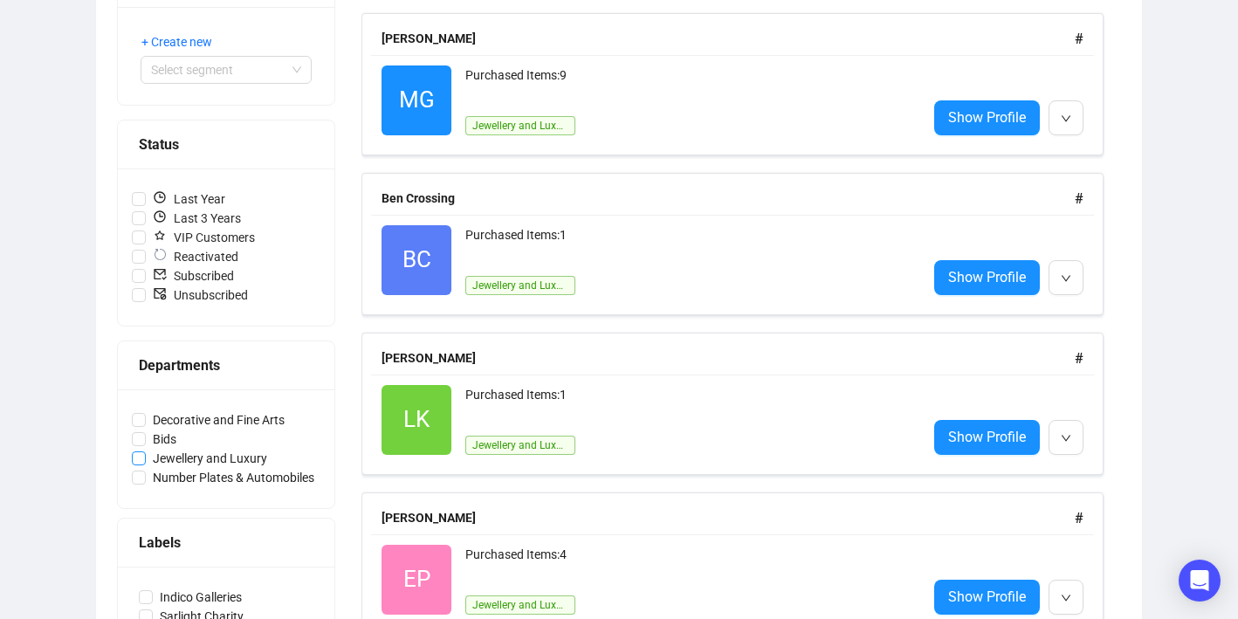
click at [142, 453] on input "Jewellery and Luxury" at bounding box center [139, 459] width 14 height 14
checkbox input "true"
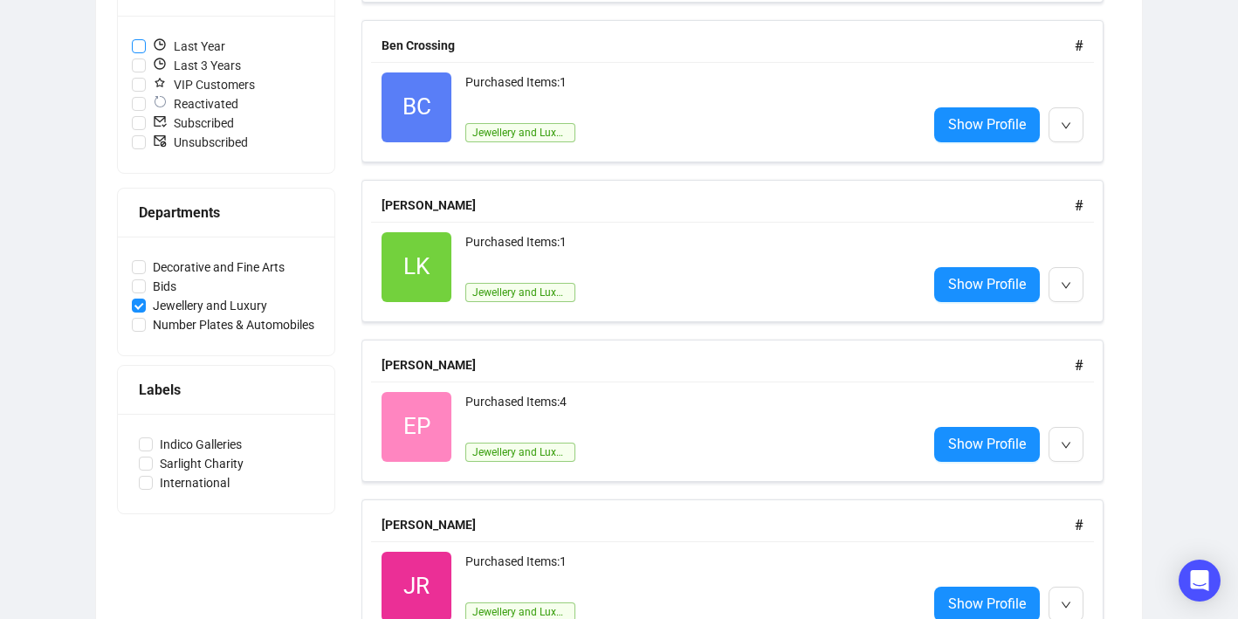
scroll to position [457, 0]
